Goal: Information Seeking & Learning: Learn about a topic

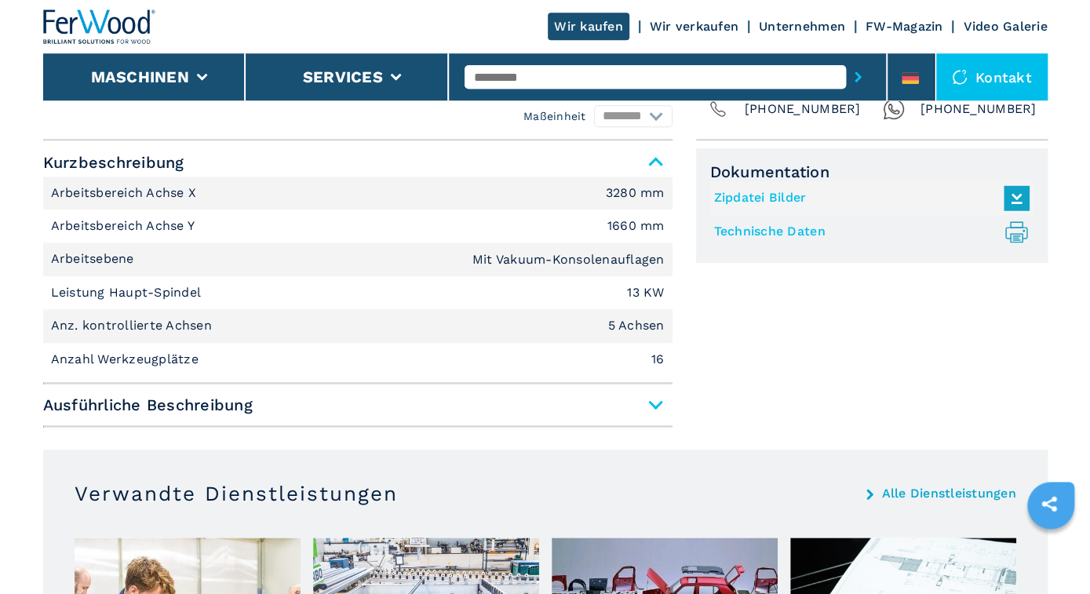
scroll to position [735, 0]
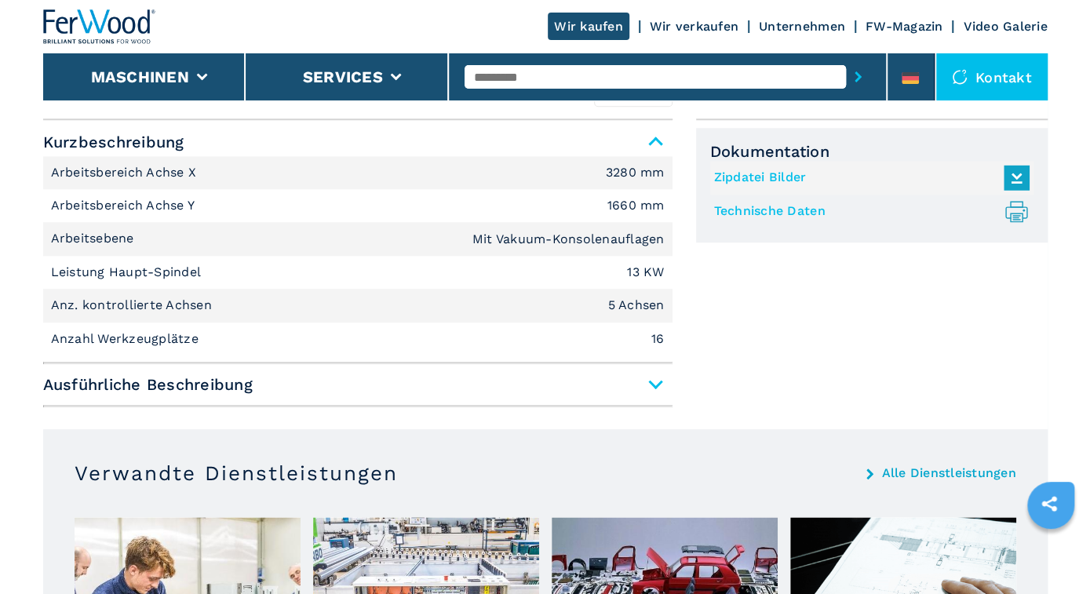
click at [652, 379] on span "Ausführliche Beschreibung" at bounding box center [357, 384] width 629 height 28
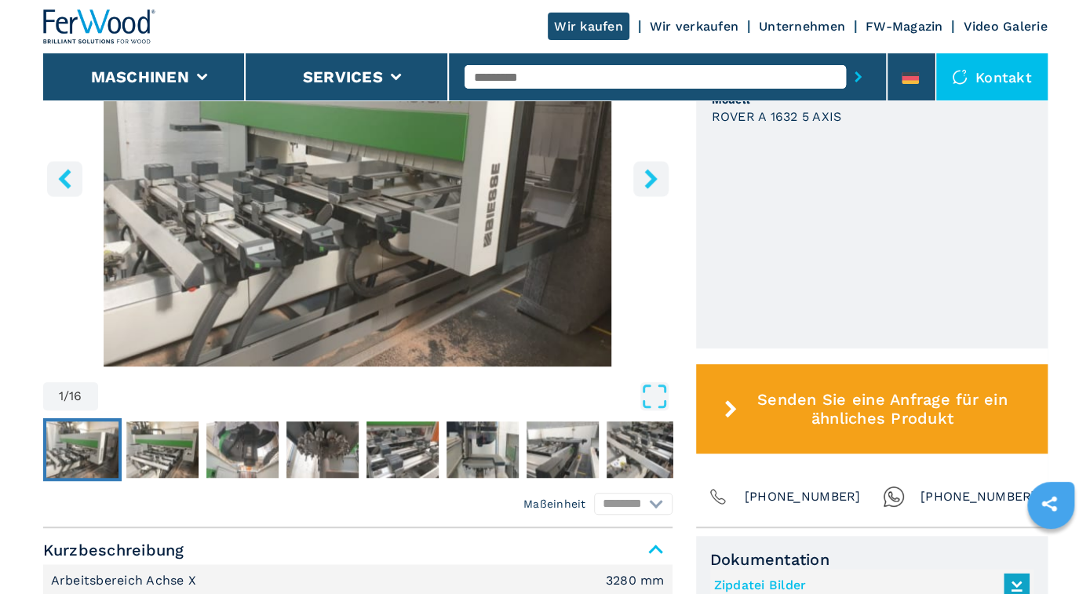
scroll to position [0, 0]
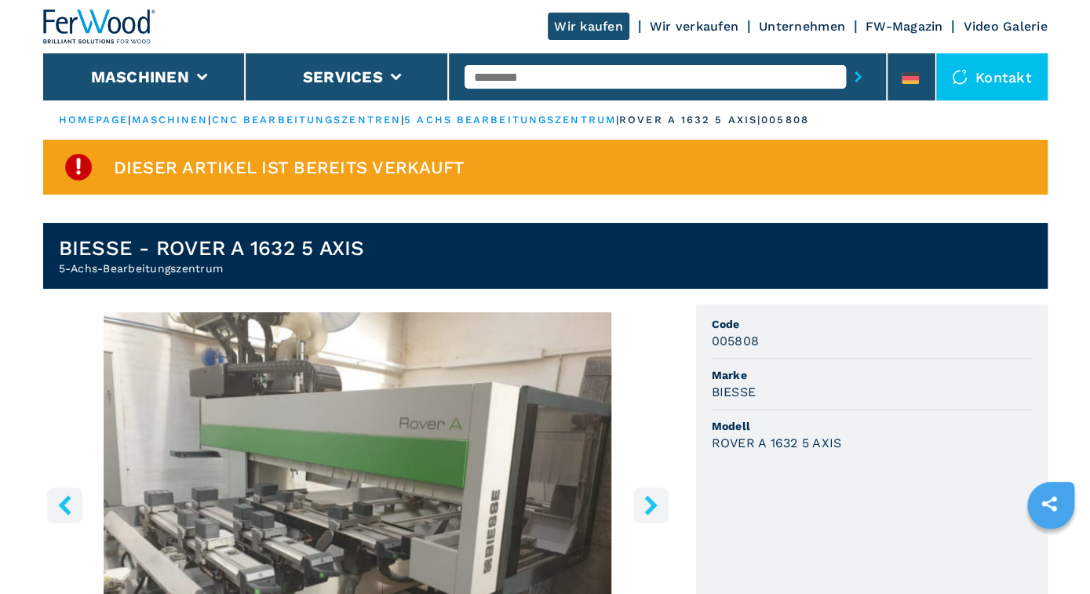
click at [659, 503] on icon "right-button" at bounding box center [651, 505] width 20 height 20
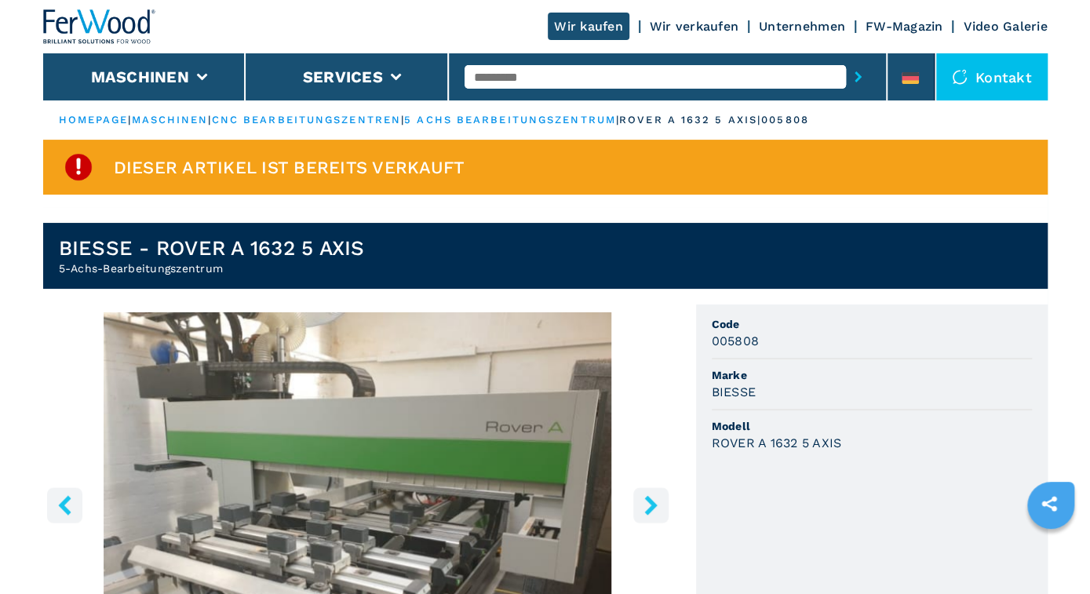
click at [659, 503] on icon "right-button" at bounding box center [651, 505] width 20 height 20
click at [654, 503] on icon "right-button" at bounding box center [650, 505] width 13 height 20
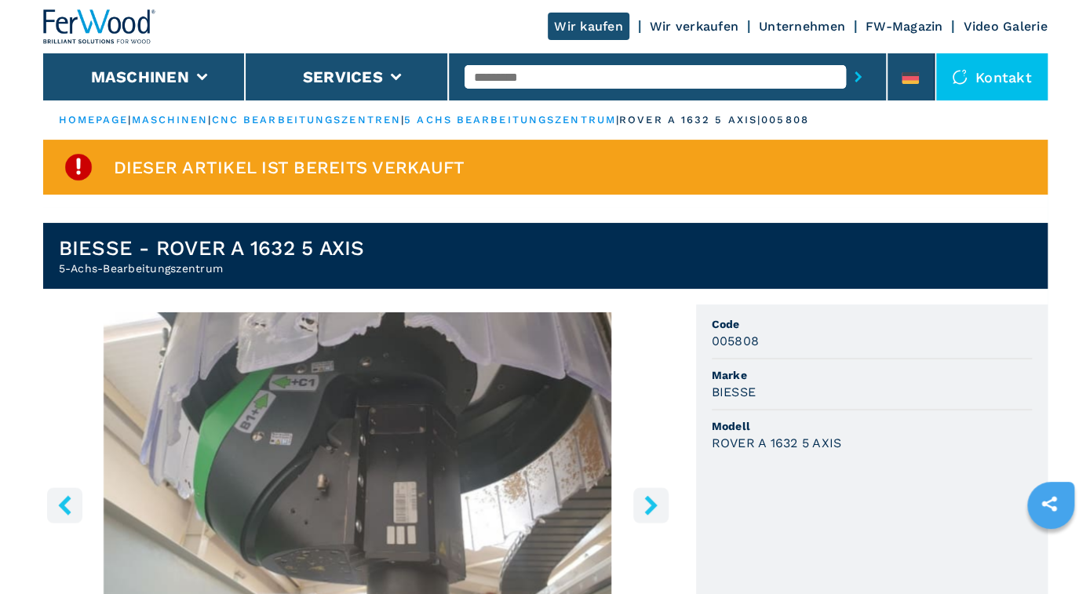
click at [60, 500] on icon "left-button" at bounding box center [65, 505] width 20 height 20
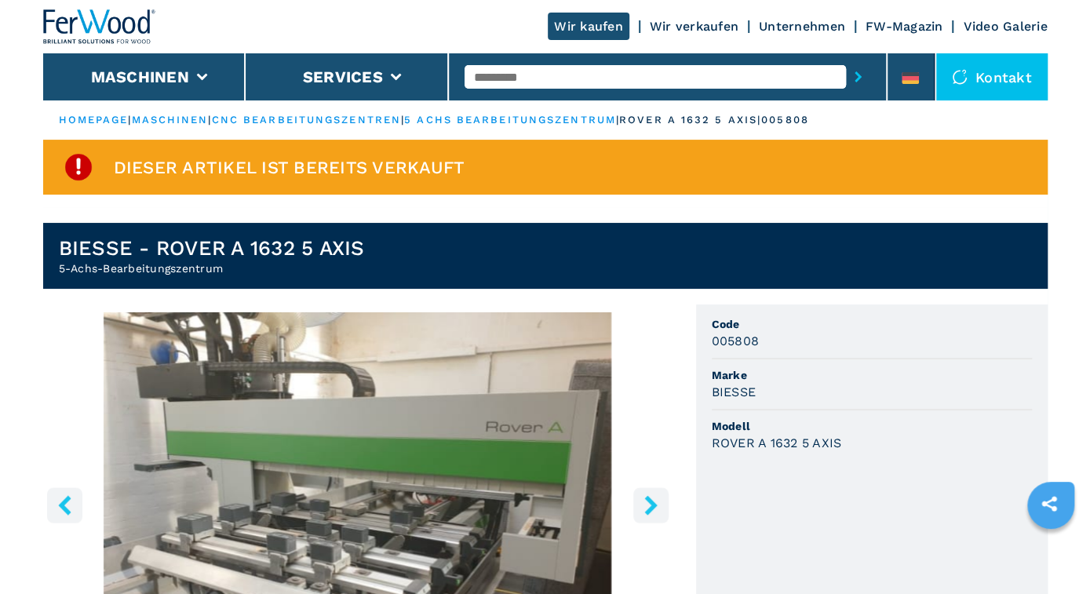
click at [60, 500] on icon "left-button" at bounding box center [65, 505] width 20 height 20
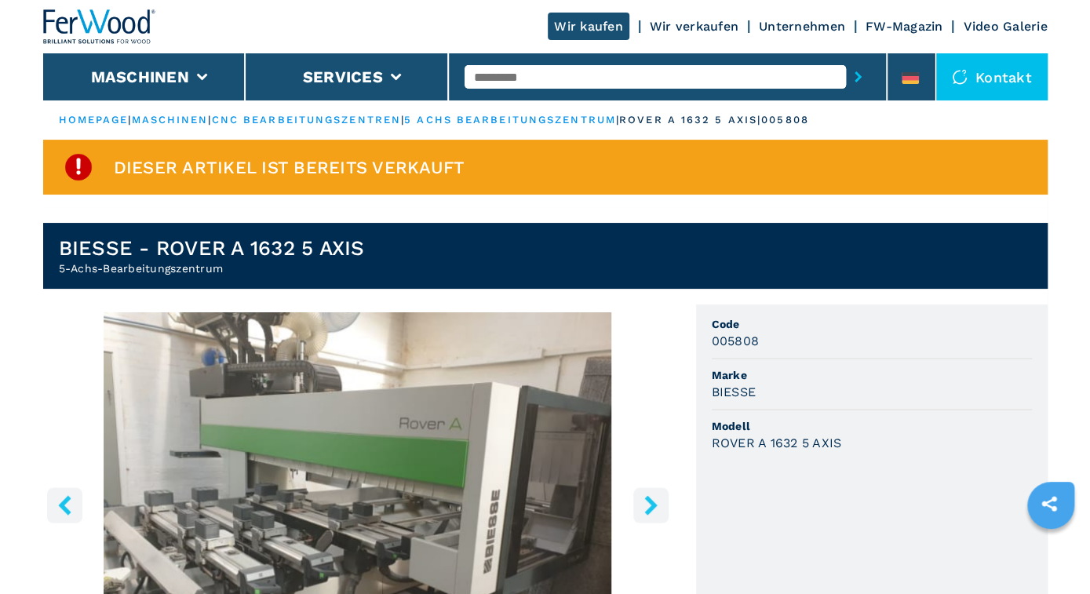
click at [60, 500] on icon "left-button" at bounding box center [65, 505] width 20 height 20
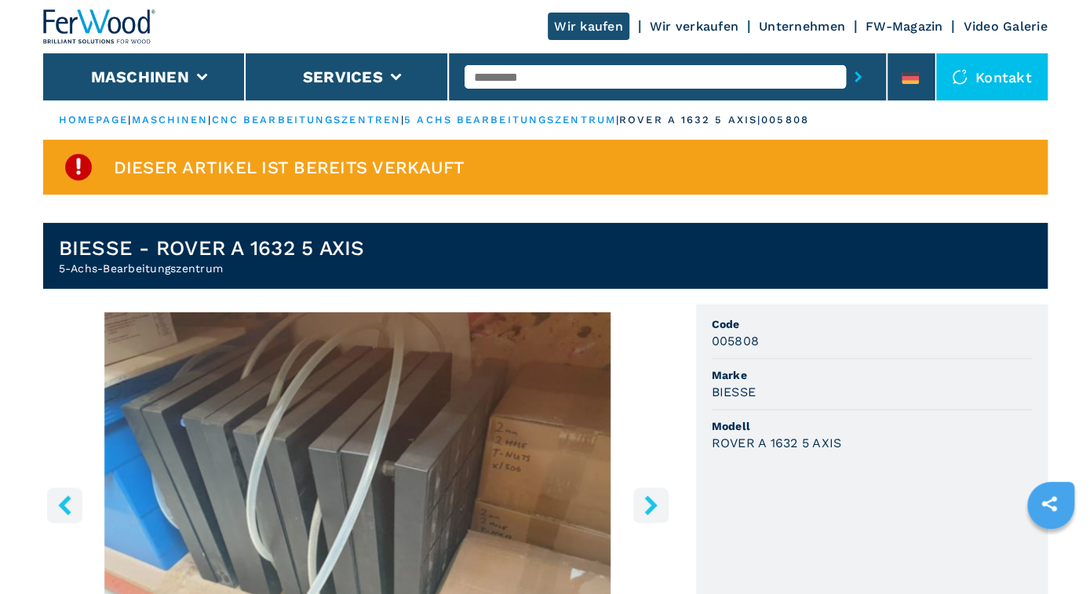
click at [60, 500] on icon "left-button" at bounding box center [65, 505] width 20 height 20
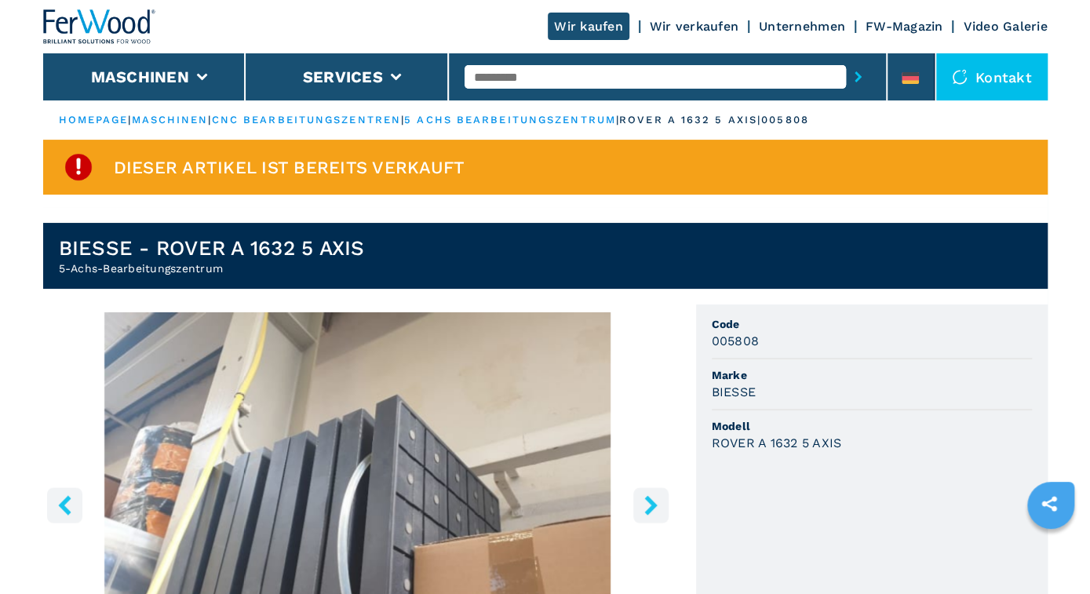
click at [60, 500] on icon "left-button" at bounding box center [65, 505] width 20 height 20
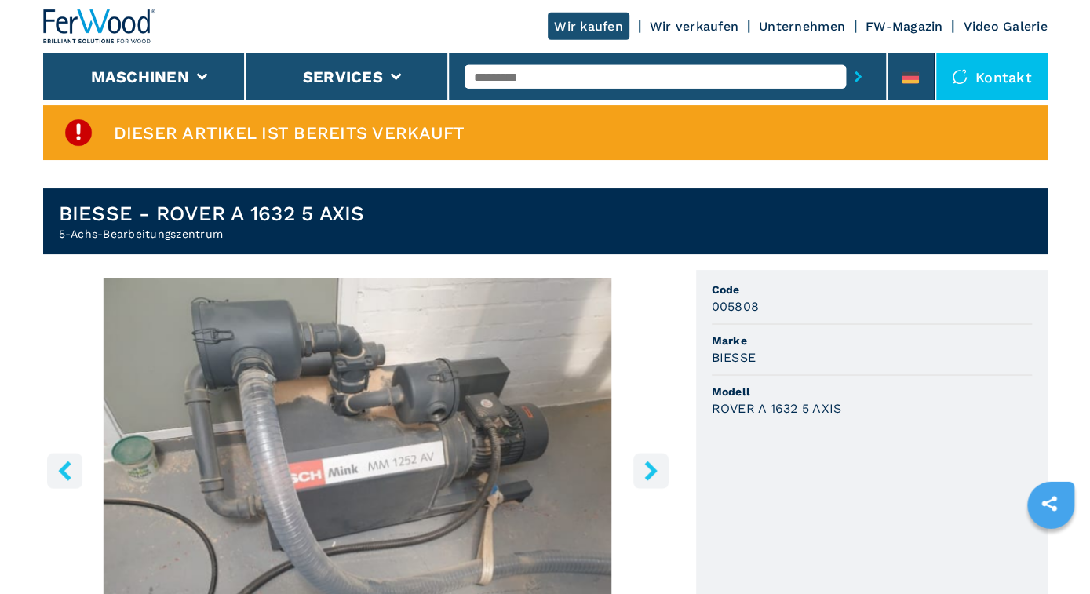
scroll to position [82, 0]
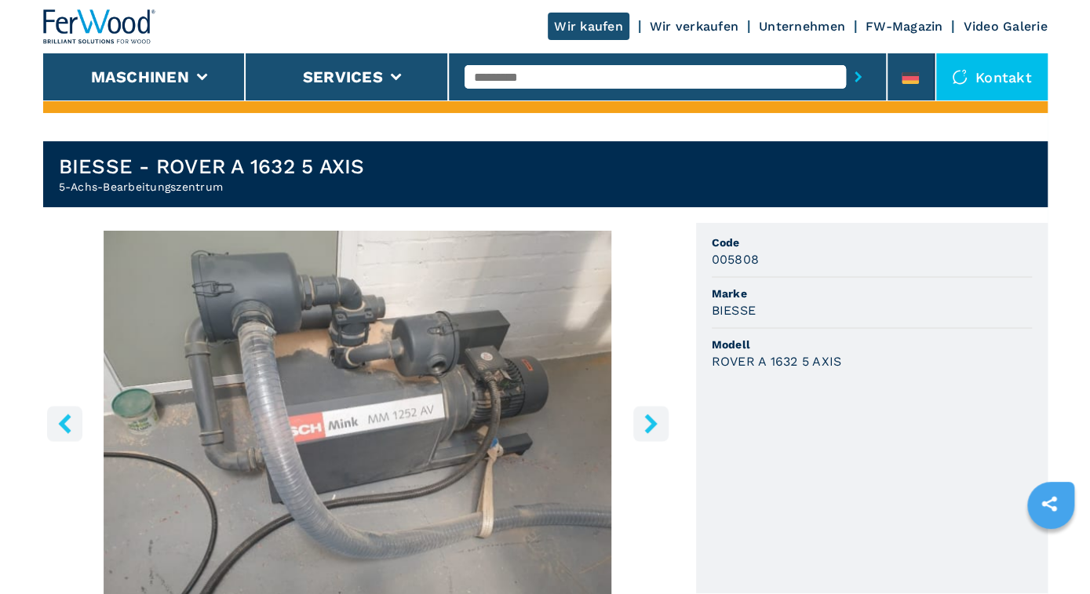
click at [644, 421] on icon "right-button" at bounding box center [651, 424] width 20 height 20
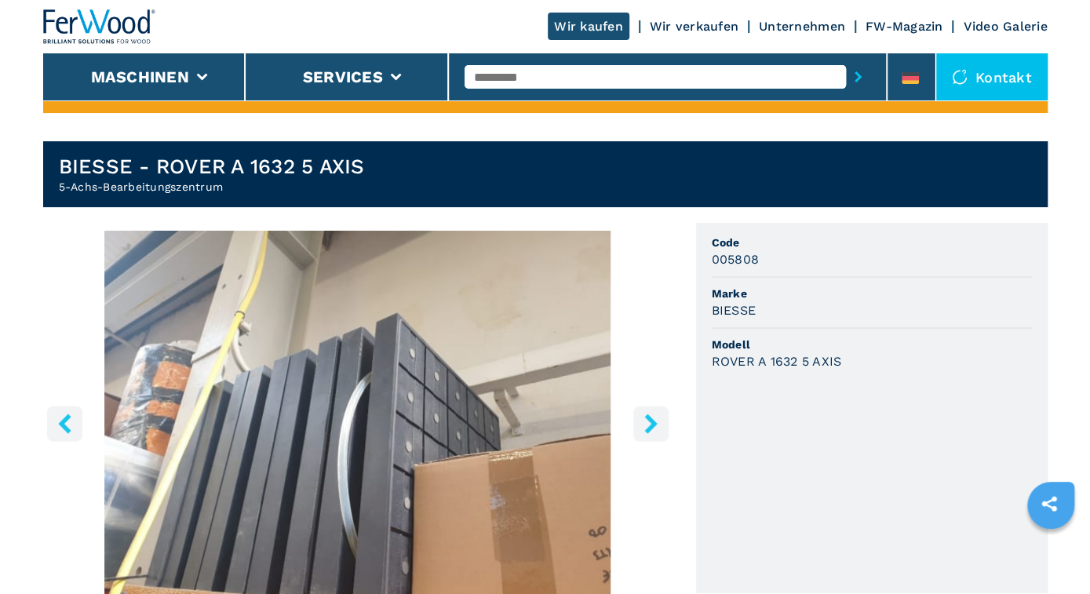
click at [644, 421] on icon "right-button" at bounding box center [651, 424] width 20 height 20
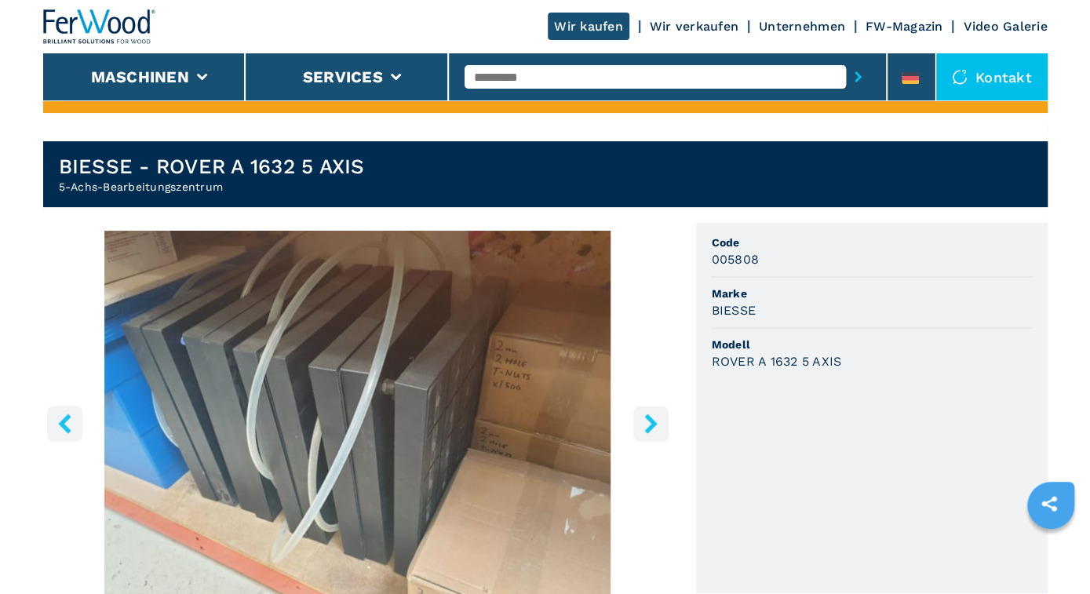
click at [644, 421] on icon "right-button" at bounding box center [651, 424] width 20 height 20
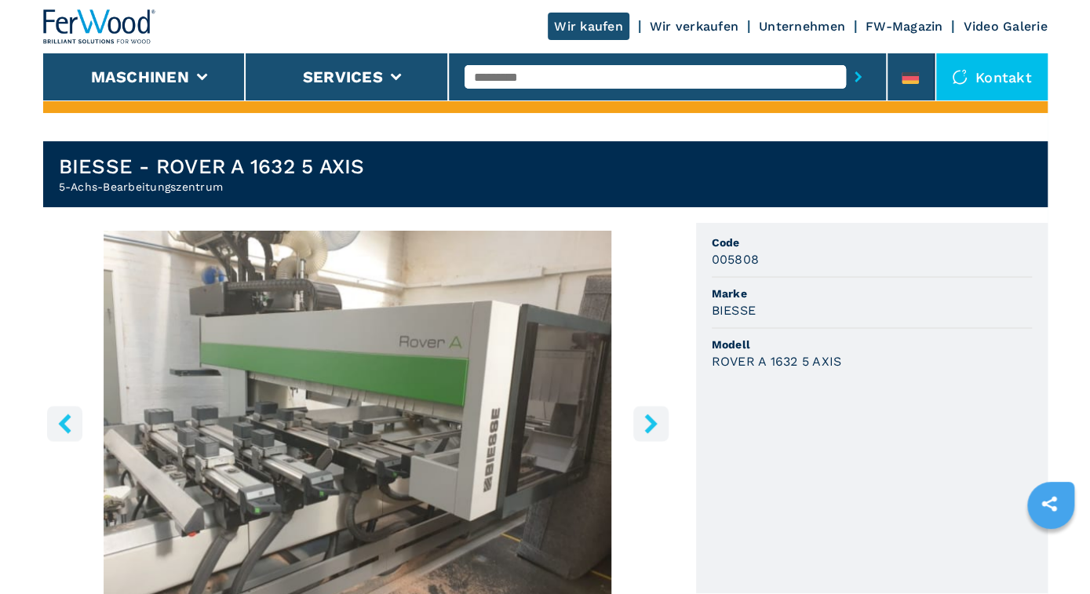
click at [655, 420] on icon "right-button" at bounding box center [651, 424] width 20 height 20
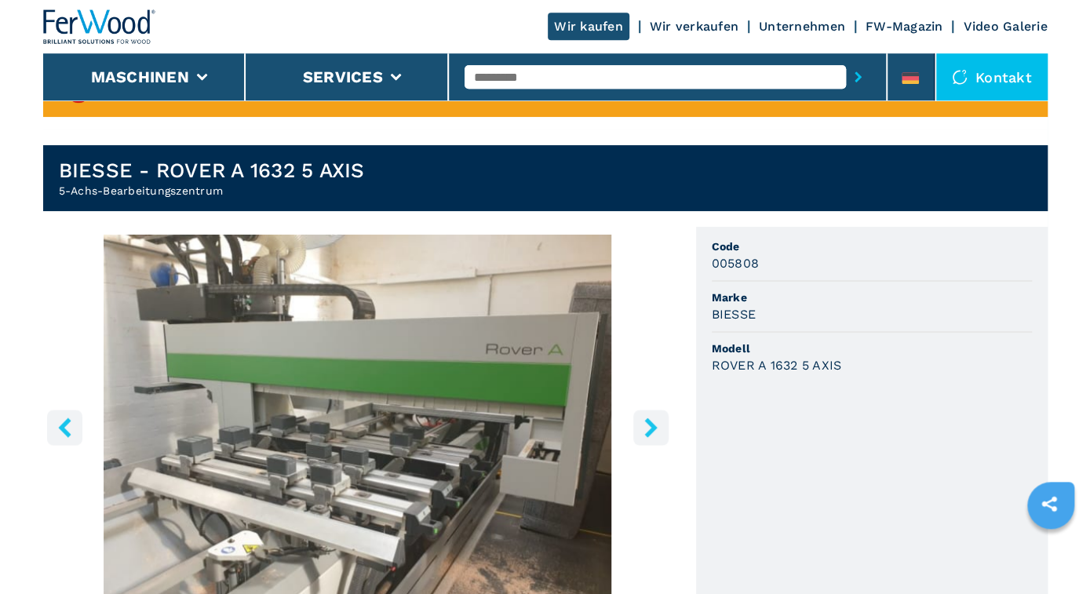
scroll to position [0, 0]
